Goal: Task Accomplishment & Management: Complete application form

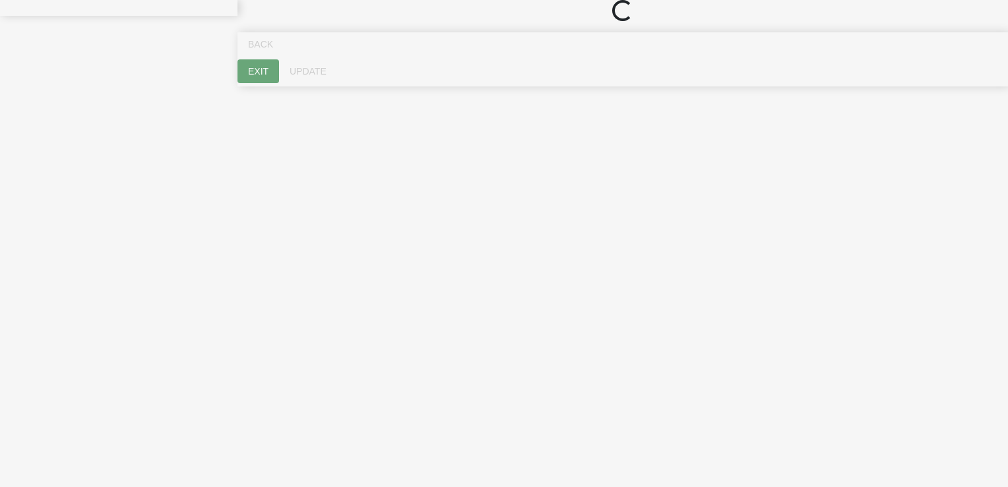
select select "50d66c1a-ea3a-4143-baa8-696d674e0c60"
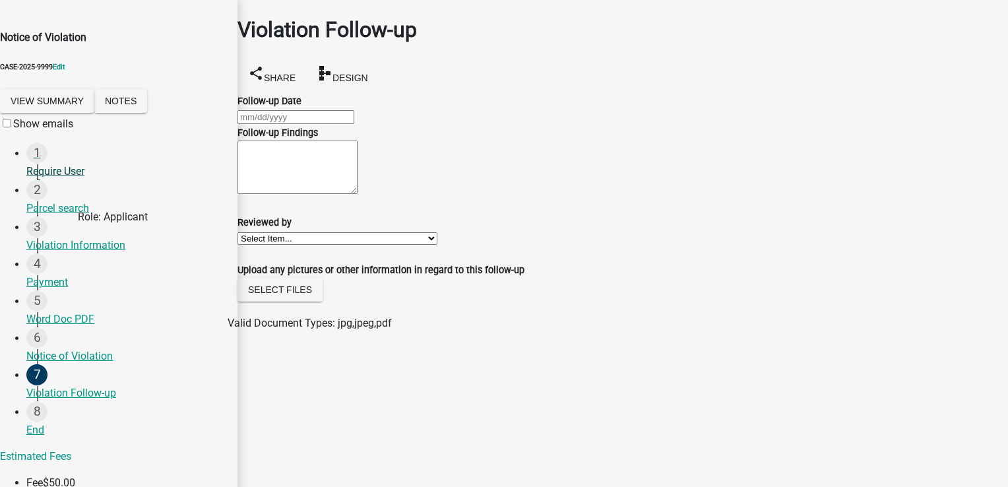
click at [65, 179] on div "Require User" at bounding box center [126, 172] width 200 height 16
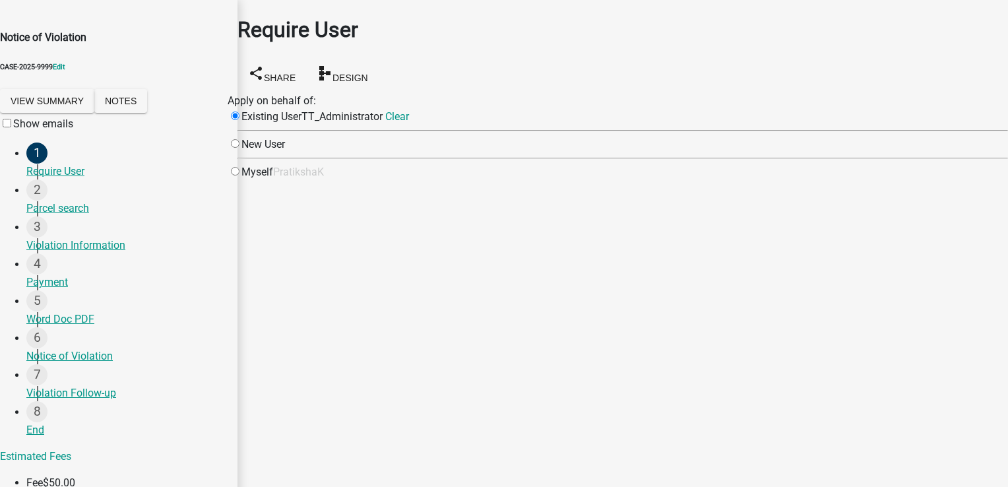
click at [239, 175] on input "radio" at bounding box center [235, 171] width 9 height 9
radio input "true"
radio input "false"
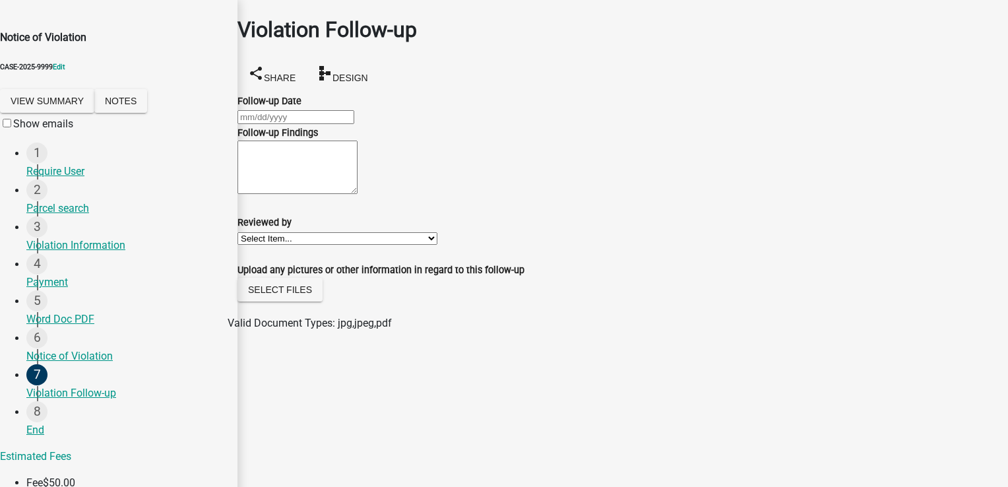
click at [290, 111] on div at bounding box center [622, 117] width 770 height 16
select select "10"
select select "2025"
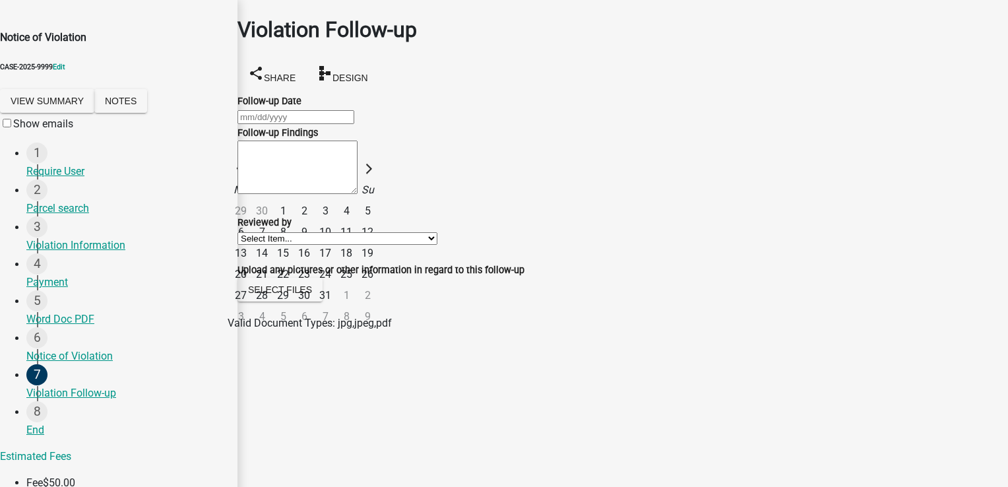
click at [290, 115] on input "Follow-up Date" at bounding box center [295, 117] width 117 height 14
click at [293, 200] on div "1" at bounding box center [282, 210] width 21 height 21
type input "[DATE]"
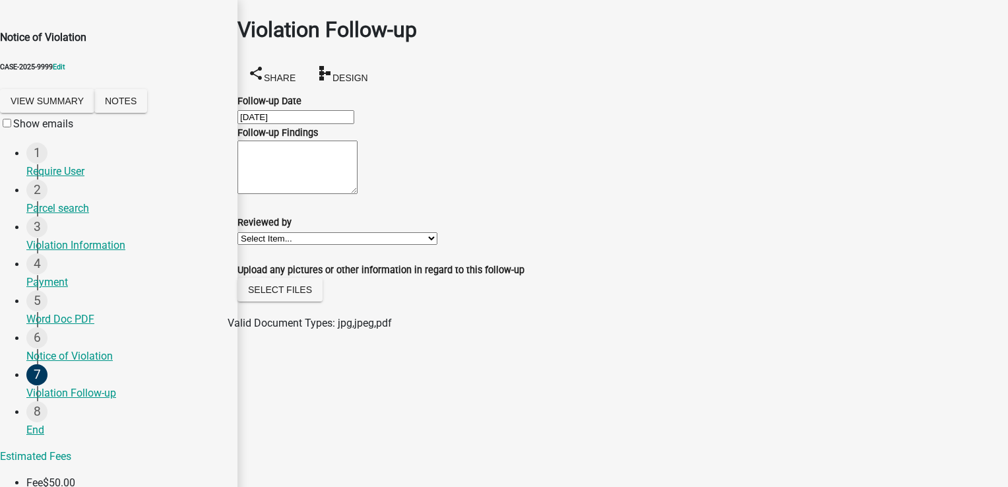
click at [317, 194] on textarea "Follow-up Findings" at bounding box center [297, 166] width 120 height 53
type textarea "test p"
click at [345, 245] on select "Select Item... [PERSON_NAME] Name Holder [PERSON_NAME] [PERSON_NAME] [PERSON_NA…" at bounding box center [337, 238] width 200 height 13
click at [474, 36] on h1 "Violation Follow-up" at bounding box center [622, 30] width 770 height 32
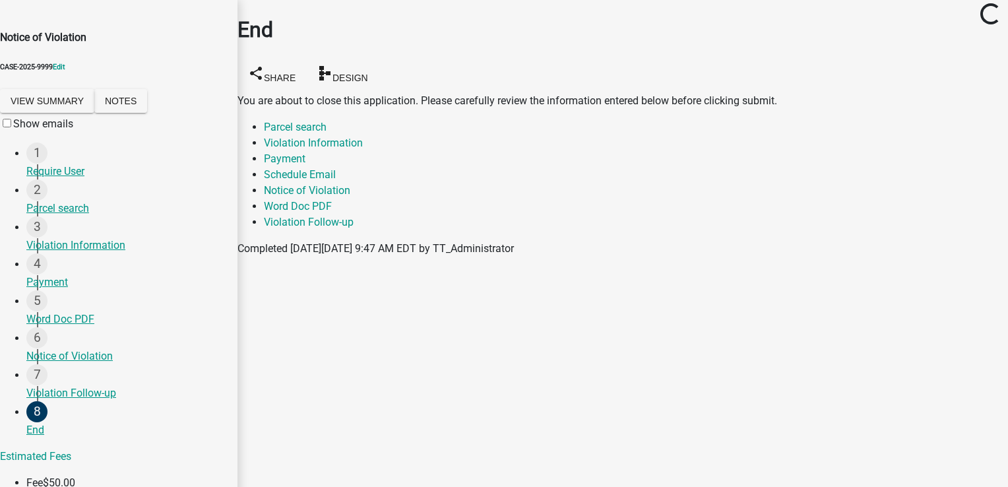
select select "0ff1498b-3324-42e1-960a-a8ff1c07b458"
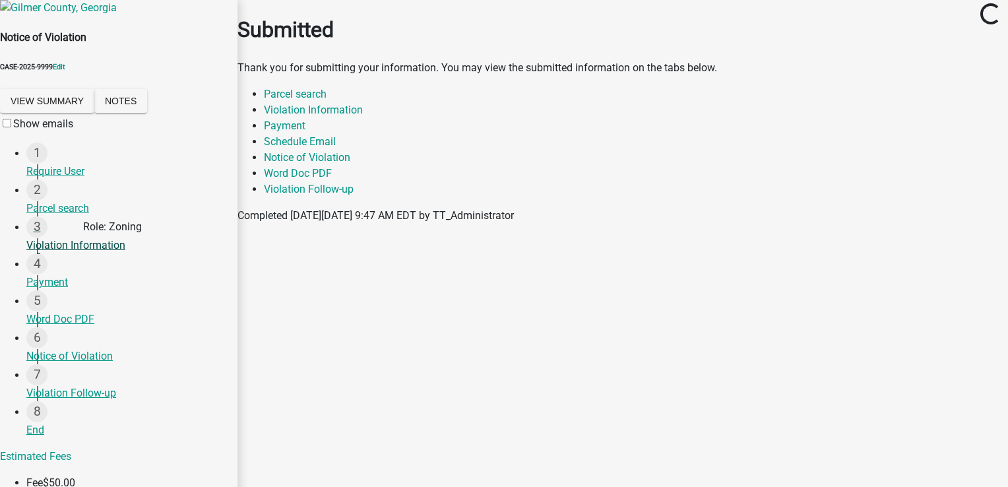
click at [71, 253] on div "Violation Information" at bounding box center [126, 245] width 200 height 16
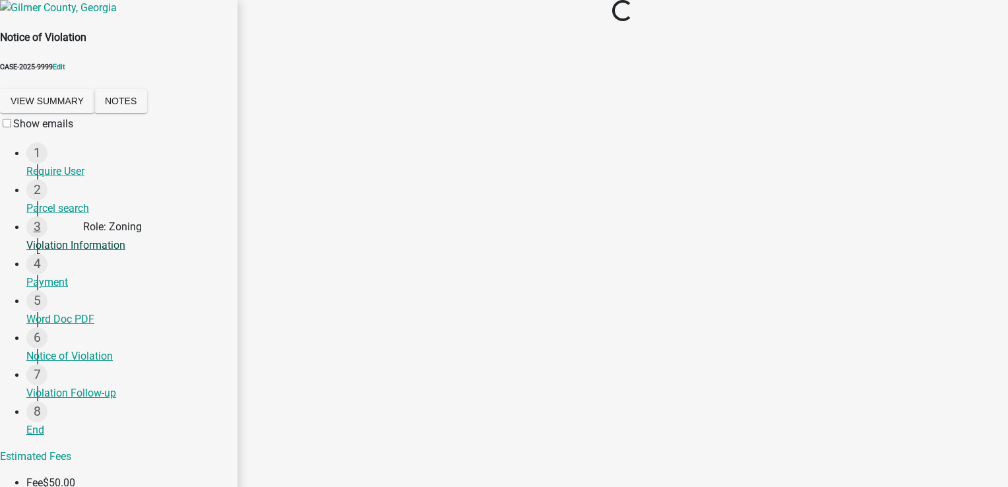
select select "71c2c468-a376-4f37-8d27-8d54839bf48a"
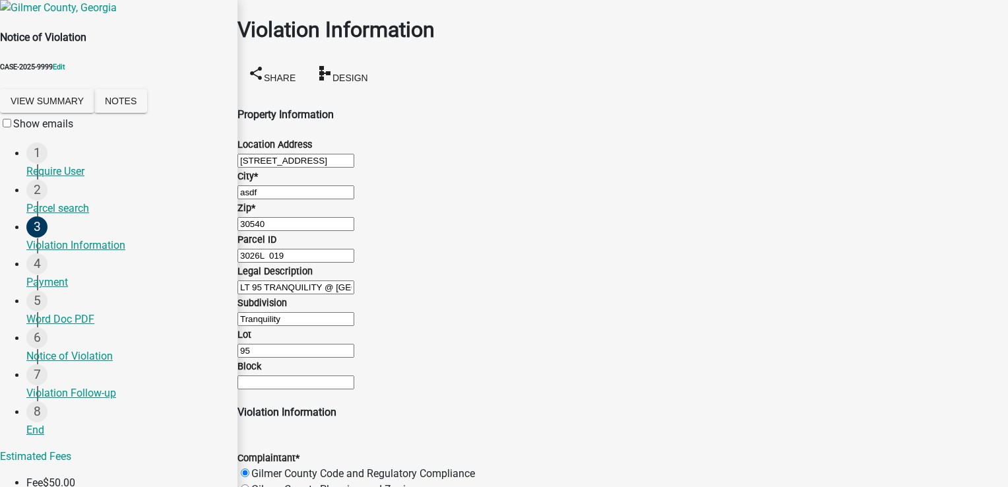
scroll to position [1715, 0]
drag, startPoint x: 295, startPoint y: 408, endPoint x: 286, endPoint y: 405, distance: 9.6
click at [293, 408] on main "Violation Information share Share schema Design Property Information Location A…" at bounding box center [622, 223] width 770 height 447
